Goal: Task Accomplishment & Management: Manage account settings

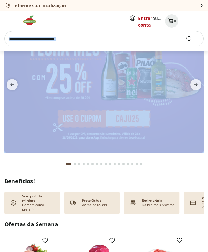
drag, startPoint x: 150, startPoint y: 48, endPoint x: 135, endPoint y: 48, distance: 15.5
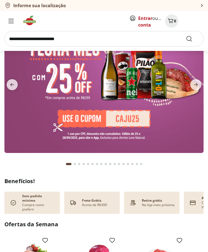
click at [132, 46] on section "Entrar ou Criar conta 0" at bounding box center [104, 31] width 208 height 40
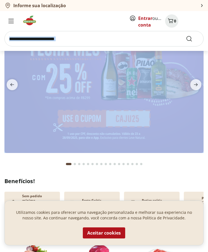
click at [132, 46] on section "Entrar ou Criar conta 0" at bounding box center [104, 31] width 208 height 40
click at [103, 148] on button "Aceitar cookies" at bounding box center [104, 232] width 42 height 11
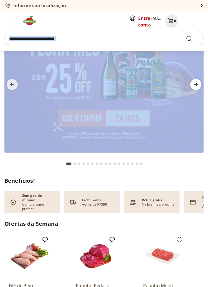
click at [193, 84] on icon "next" at bounding box center [195, 84] width 7 height 7
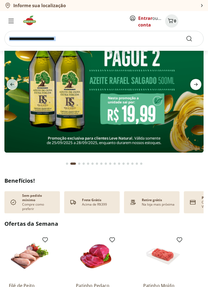
click at [193, 84] on icon "next" at bounding box center [195, 84] width 7 height 7
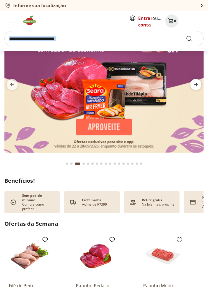
click at [193, 84] on icon "next" at bounding box center [195, 84] width 7 height 7
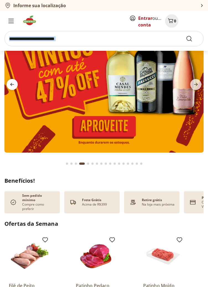
click at [8, 85] on span "previous" at bounding box center [12, 84] width 11 height 11
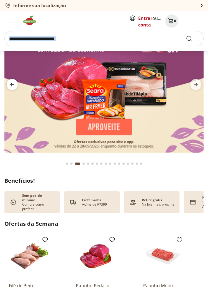
click at [8, 85] on span "previous" at bounding box center [12, 84] width 11 height 11
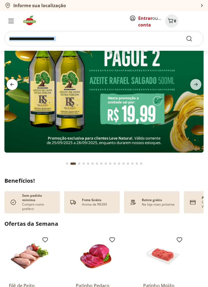
click at [8, 85] on span "previous" at bounding box center [12, 84] width 11 height 11
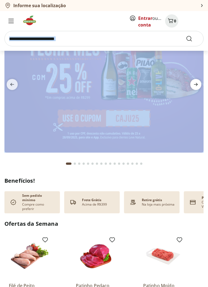
click at [190, 83] on button "next" at bounding box center [195, 84] width 15 height 11
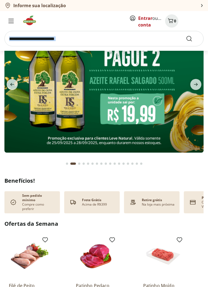
click at [139, 148] on button "Go to page 17 from fs-carousel" at bounding box center [141, 163] width 4 height 13
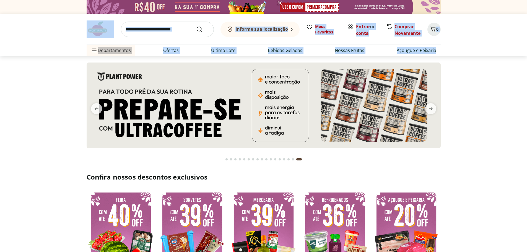
click at [61, 60] on section at bounding box center [263, 111] width 527 height 110
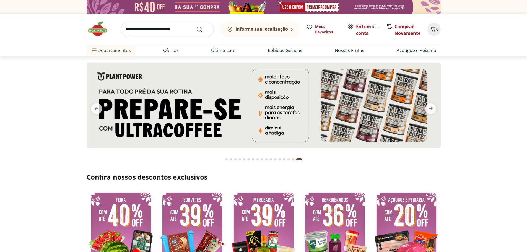
click at [207, 30] on b "Informe sua localização" at bounding box center [261, 29] width 53 height 6
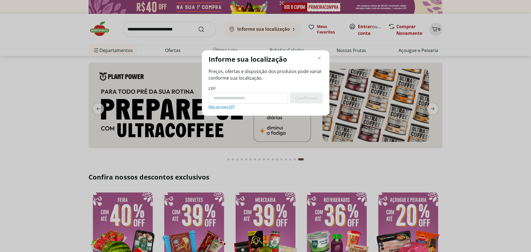
paste input "*********"
type input "*********"
click at [207, 101] on div "Confirmar" at bounding box center [306, 97] width 33 height 11
